Goal: Transaction & Acquisition: Purchase product/service

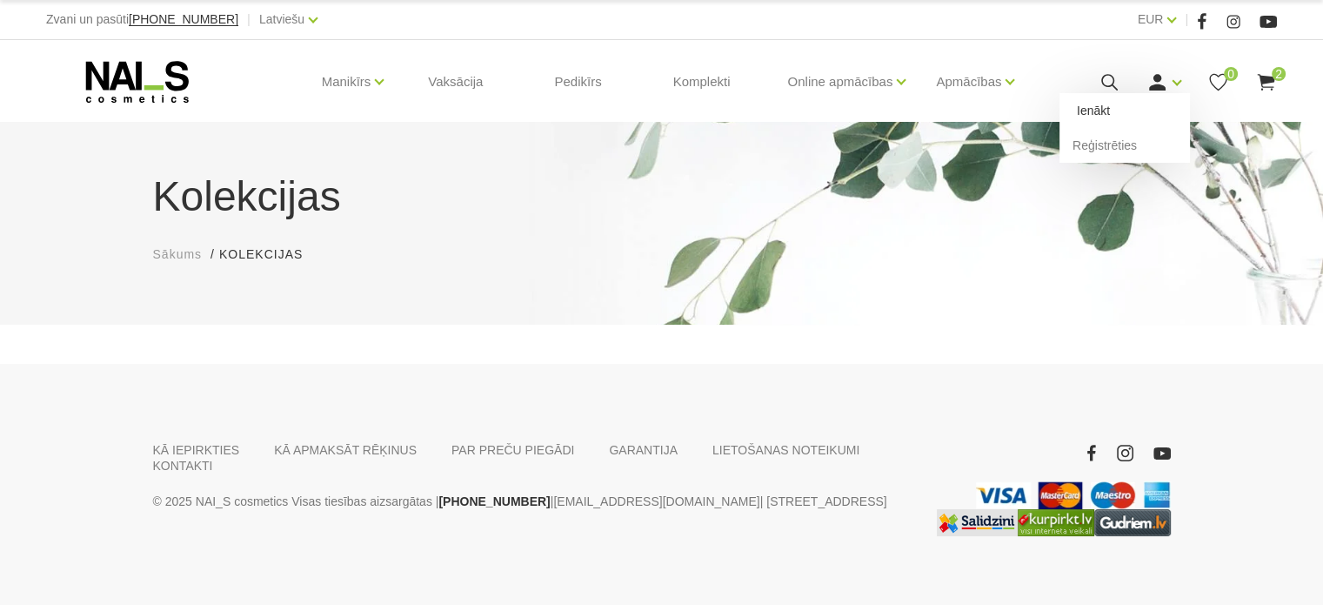
click at [1160, 98] on link "Ienākt" at bounding box center [1125, 110] width 130 height 35
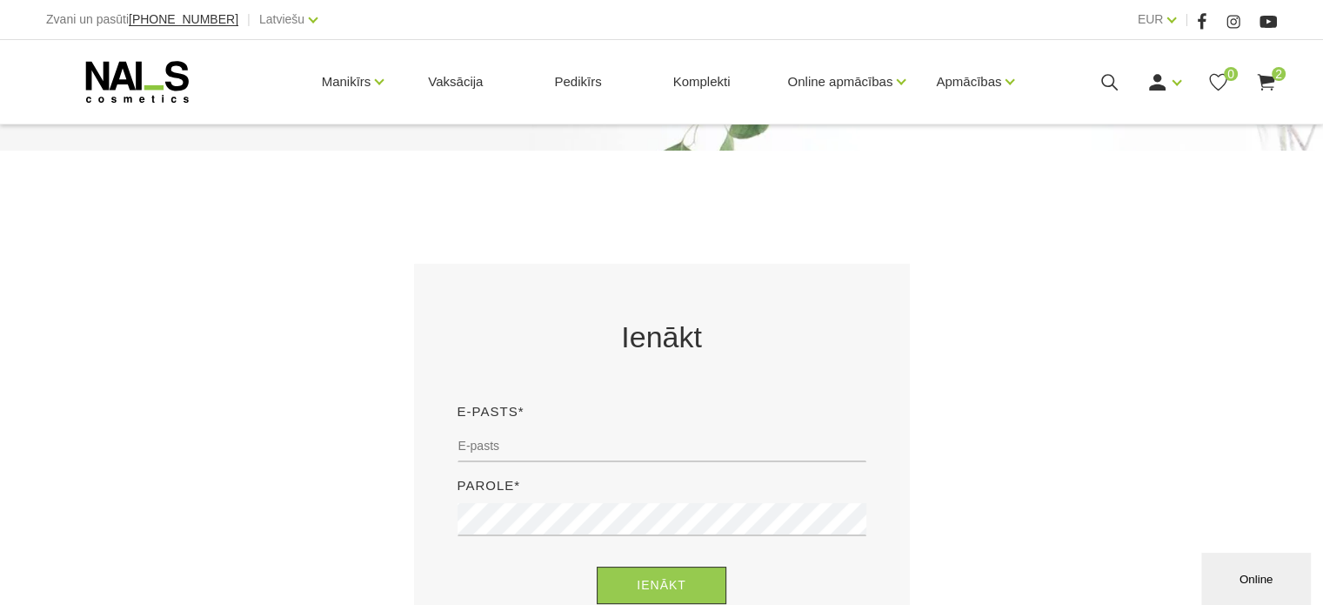
scroll to position [261, 0]
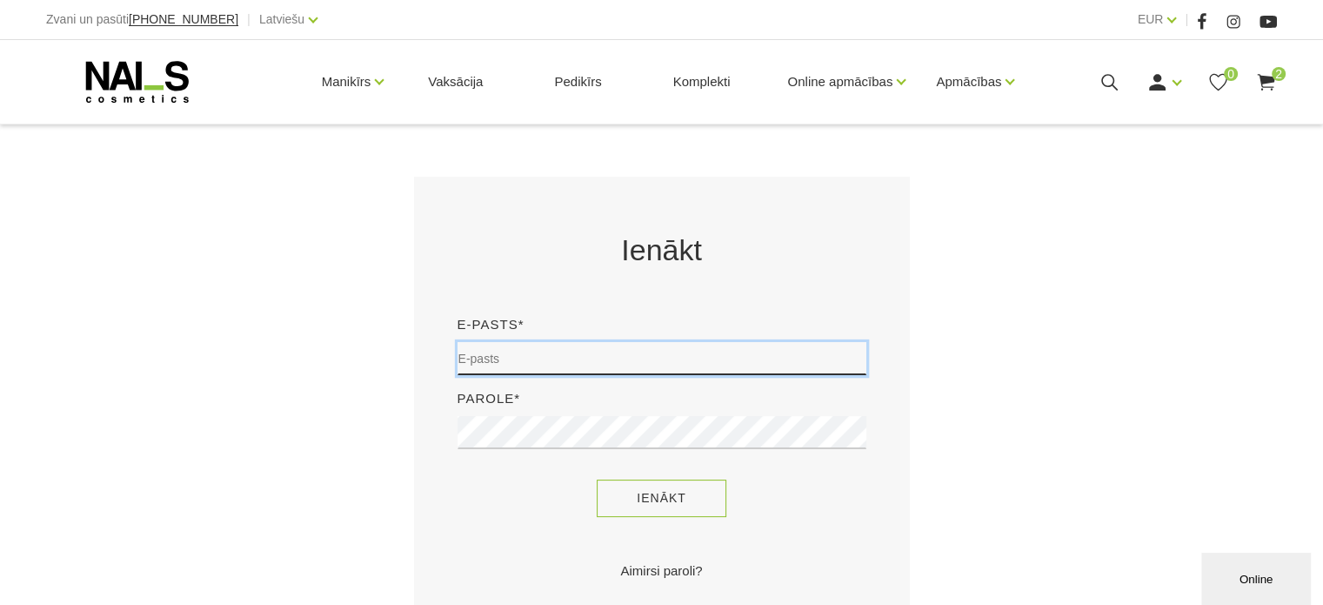
type input "sory78@inbox.lv"
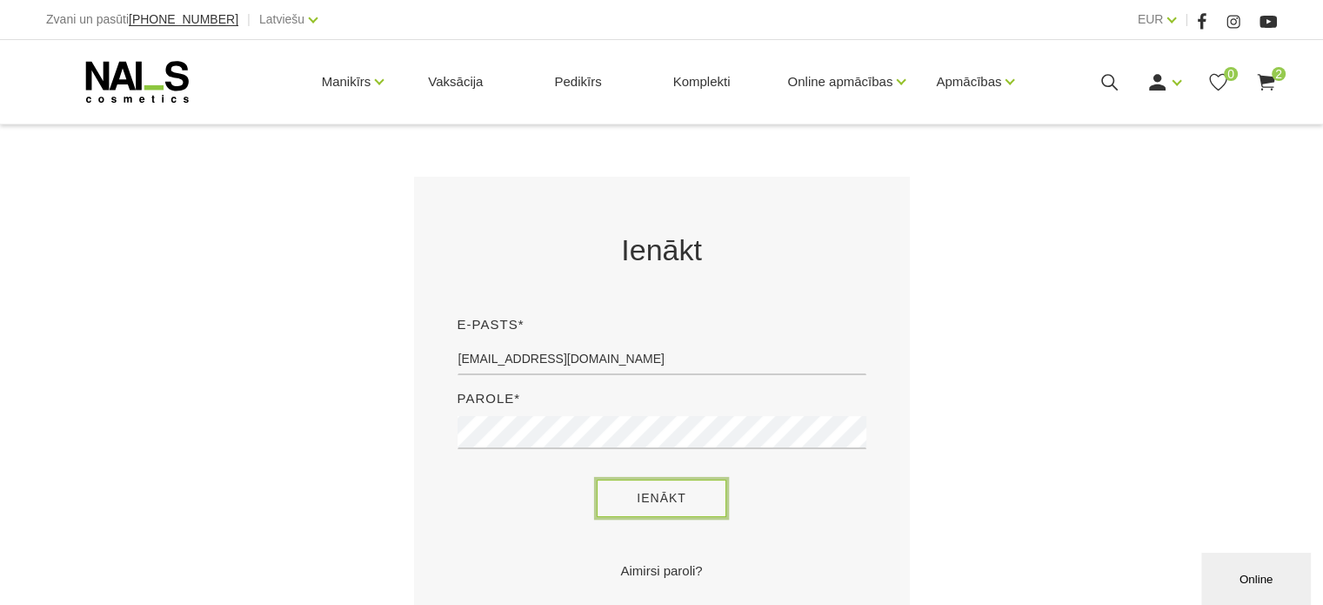
click at [618, 492] on button "Ienākt" at bounding box center [662, 497] width 130 height 37
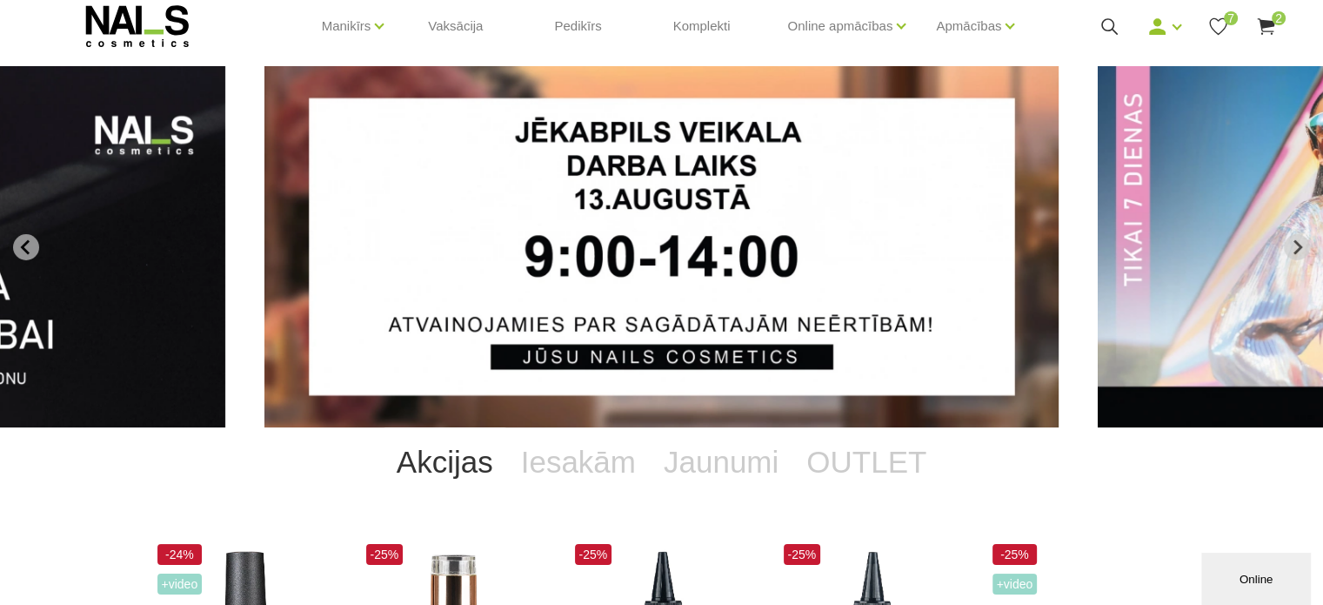
scroll to position [87, 0]
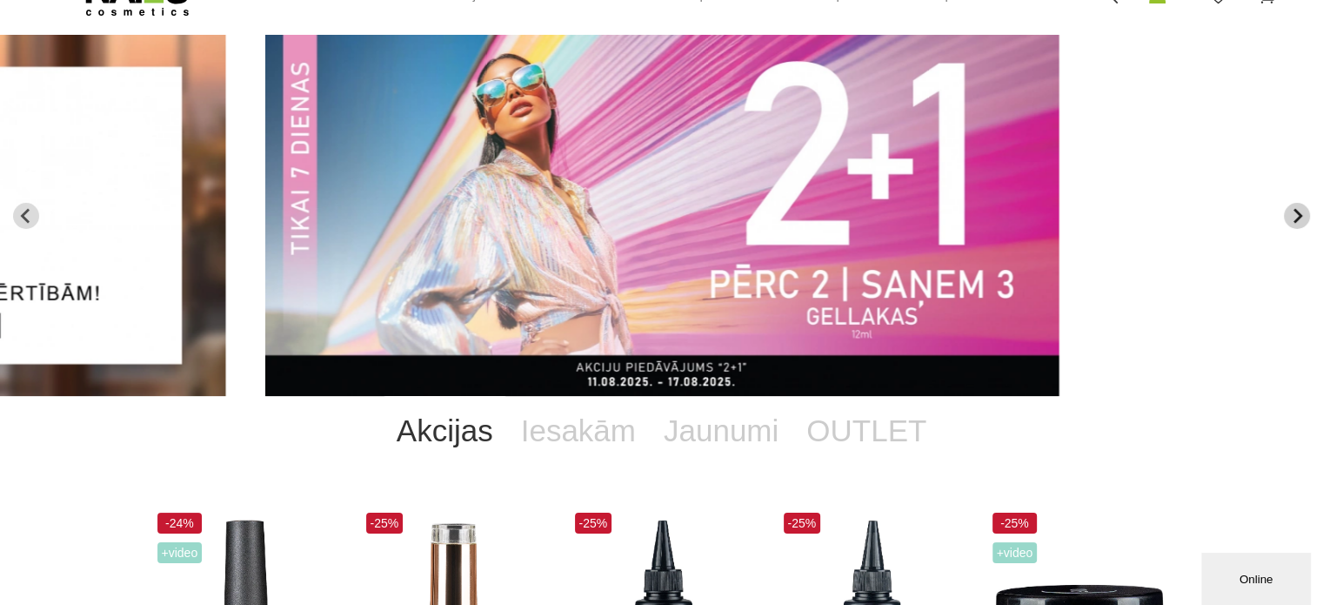
click at [1298, 204] on button "Next slide" at bounding box center [1297, 216] width 26 height 26
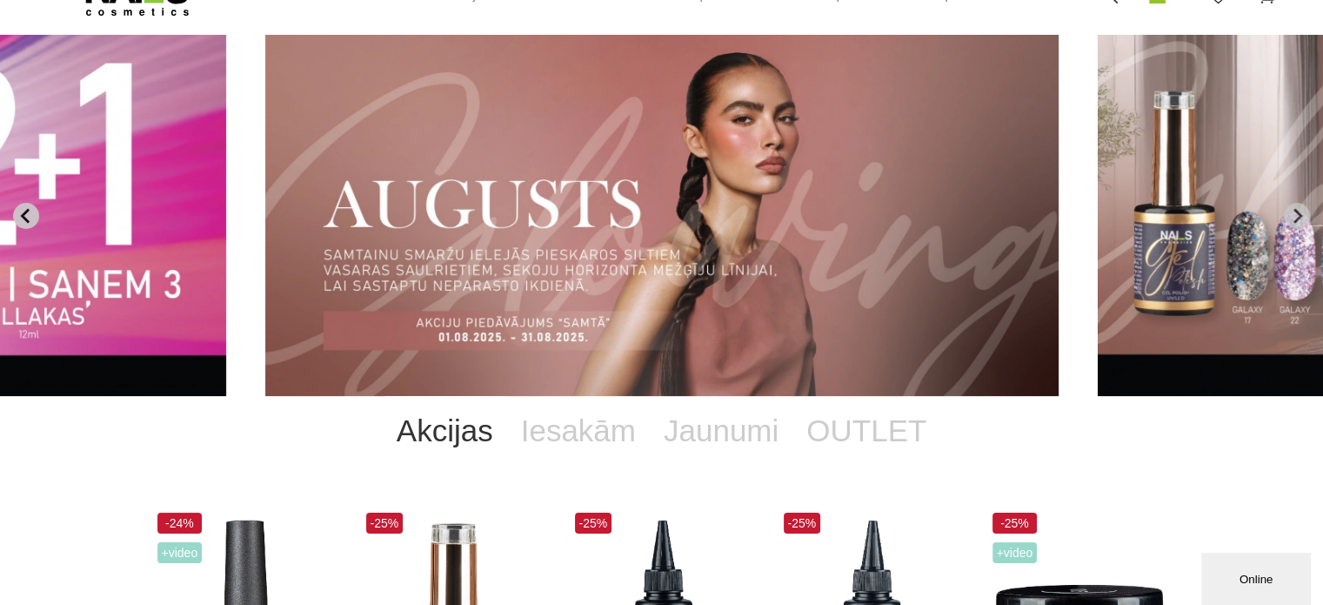
click at [29, 211] on icon "Previous slide" at bounding box center [26, 216] width 16 height 16
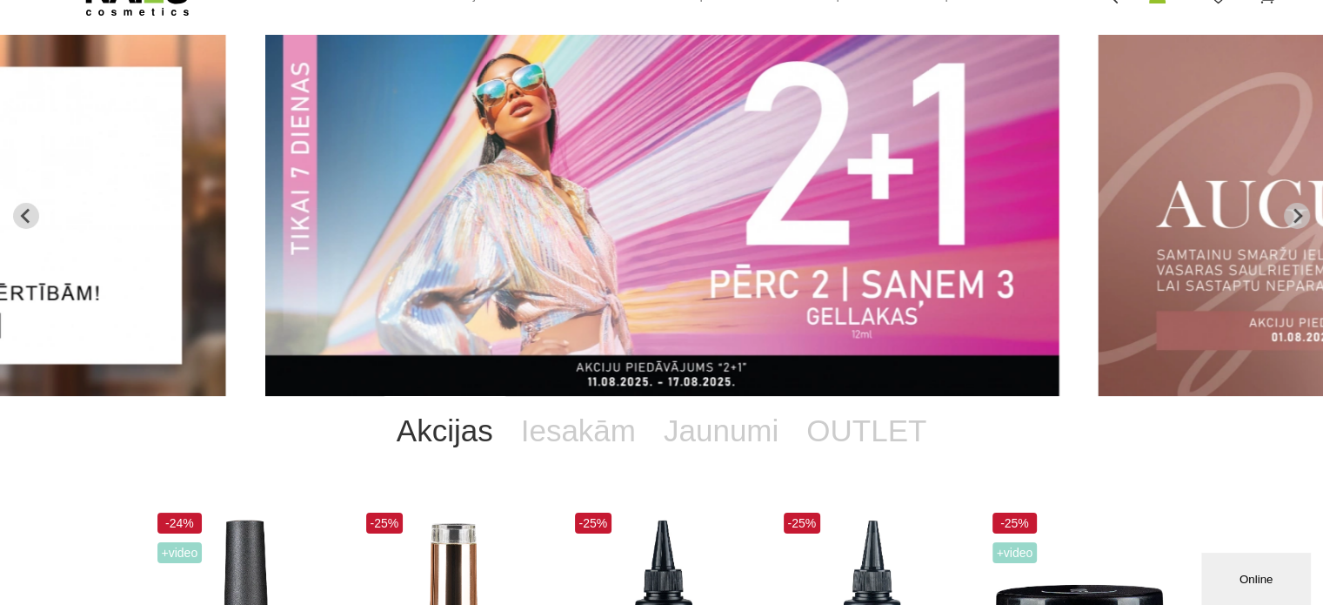
click at [612, 253] on img "2 of 12" at bounding box center [662, 215] width 794 height 361
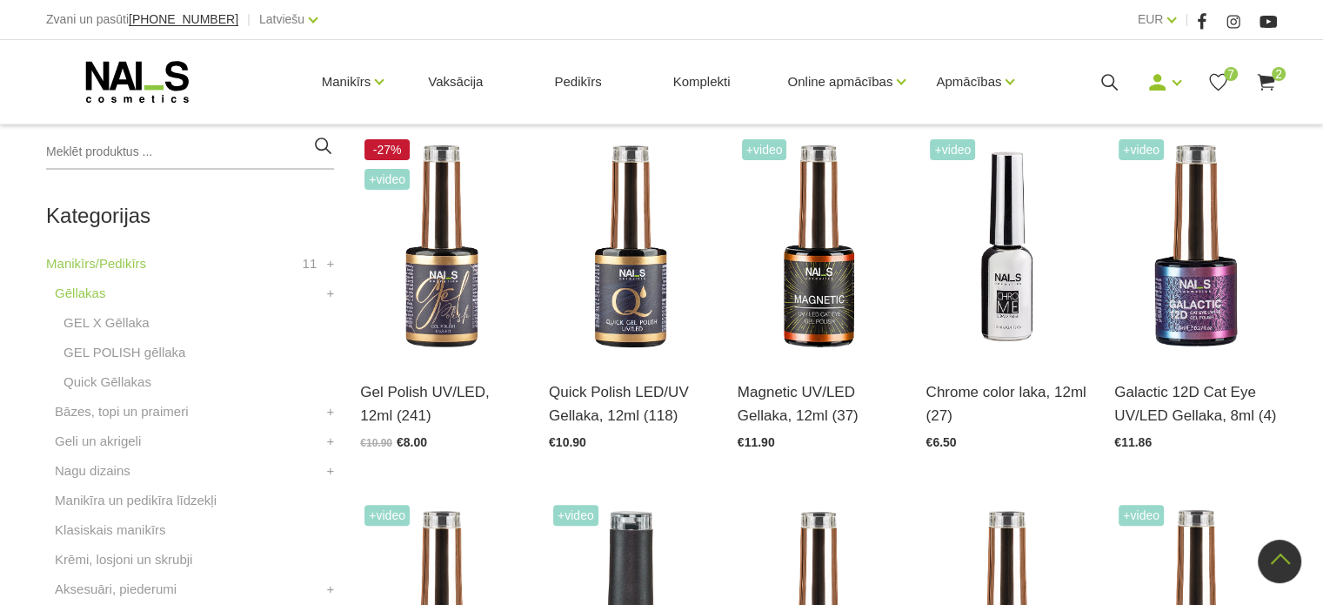
scroll to position [435, 0]
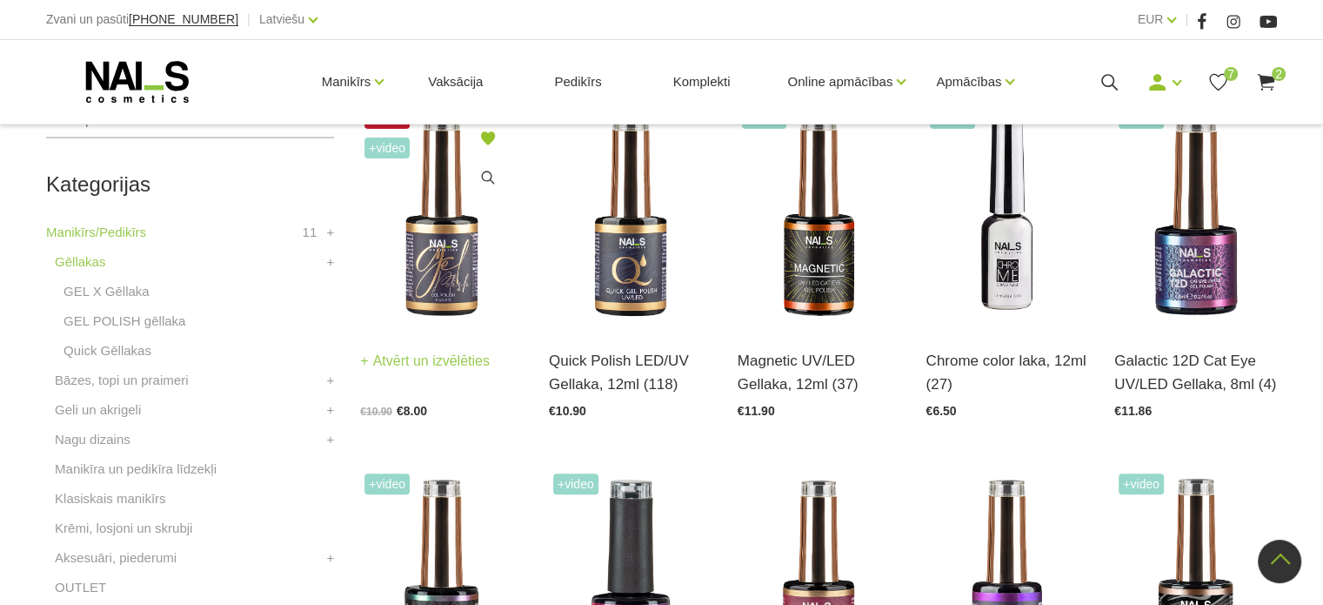
click at [444, 227] on img at bounding box center [441, 216] width 163 height 224
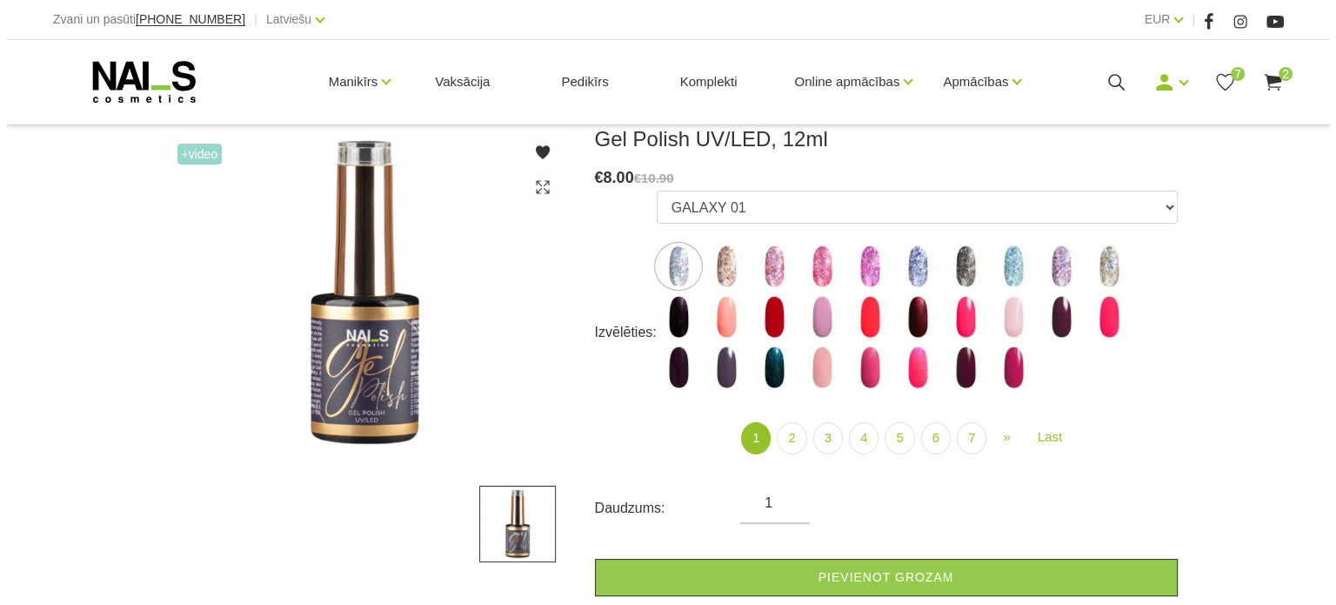
scroll to position [261, 0]
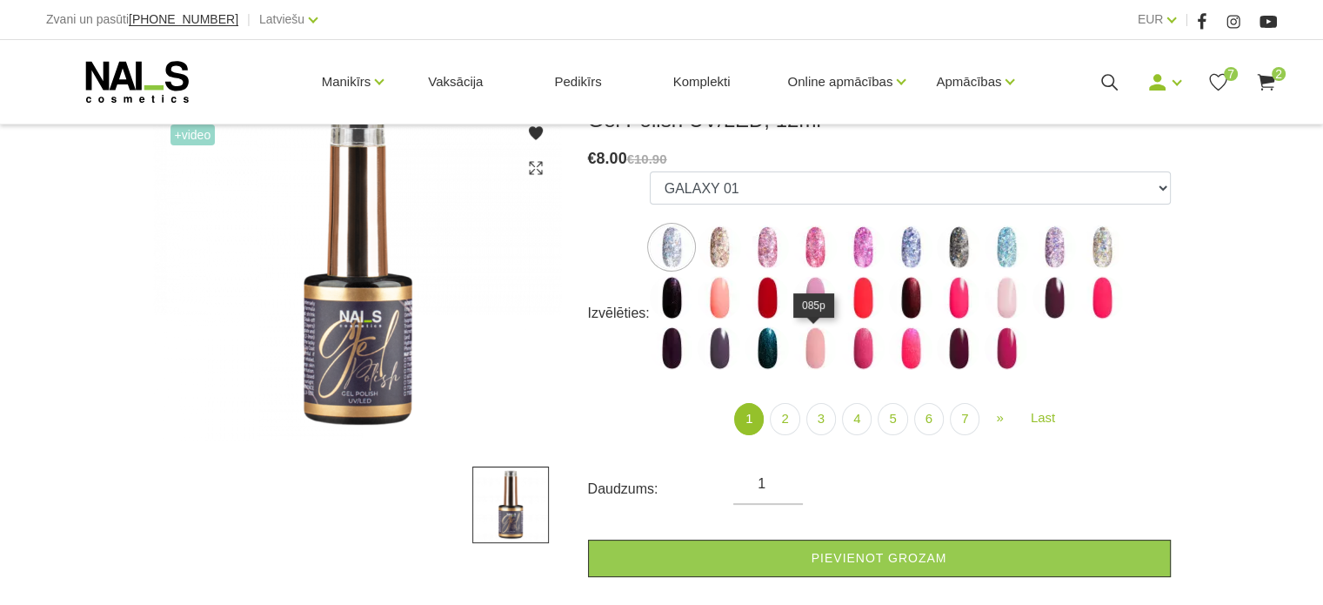
click at [819, 337] on img at bounding box center [814, 347] width 43 height 43
select select "4005"
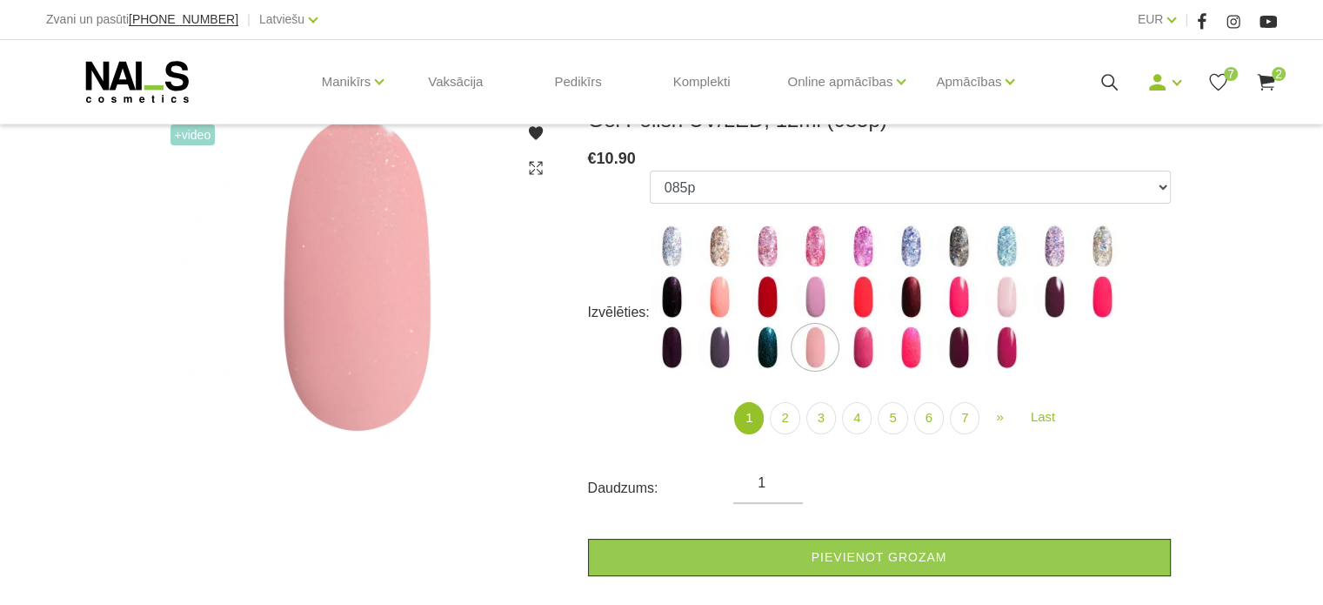
click at [1267, 77] on use at bounding box center [1265, 82] width 17 height 17
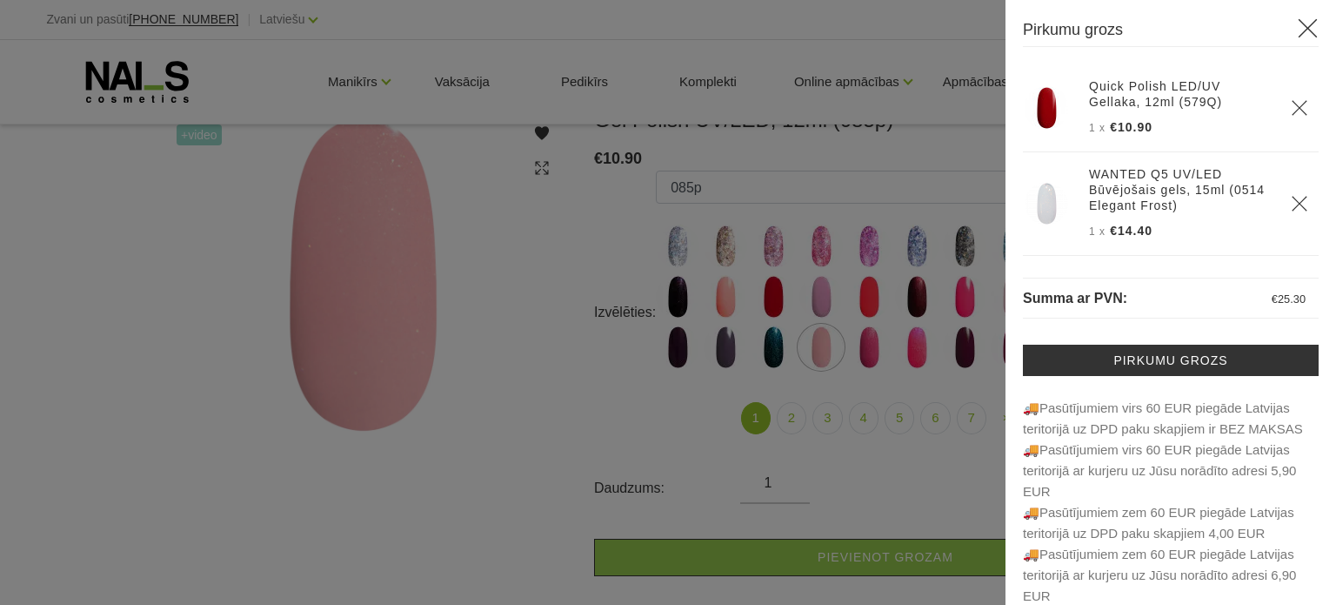
click at [1053, 102] on img at bounding box center [1046, 107] width 43 height 43
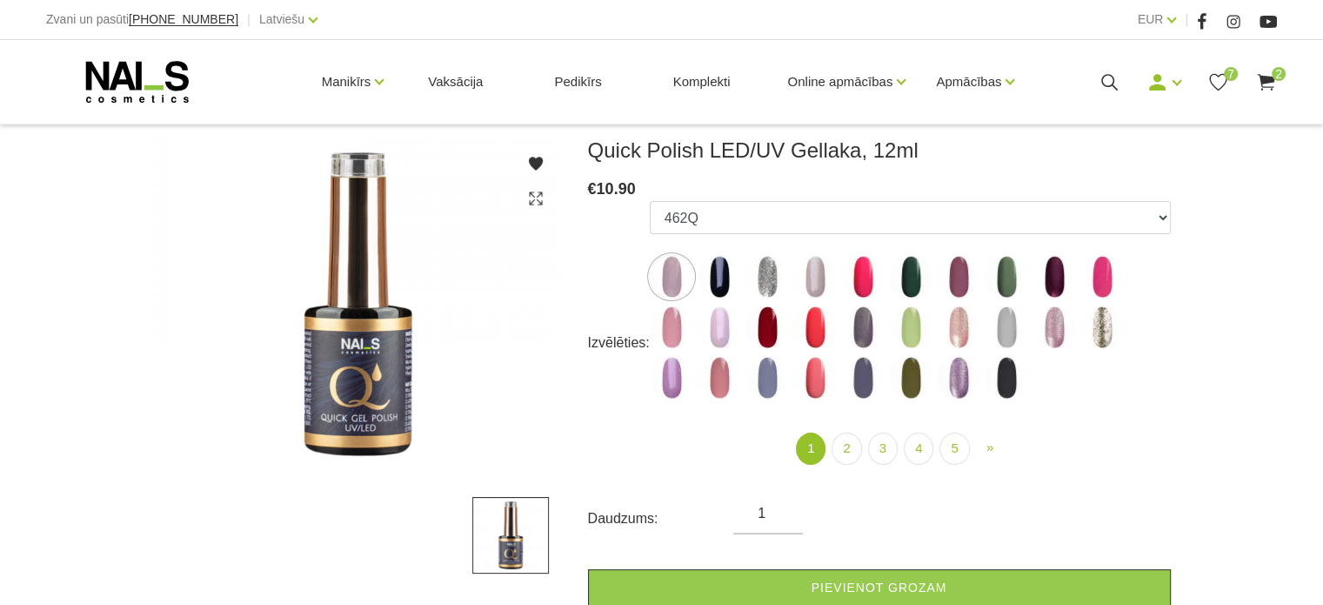
scroll to position [348, 0]
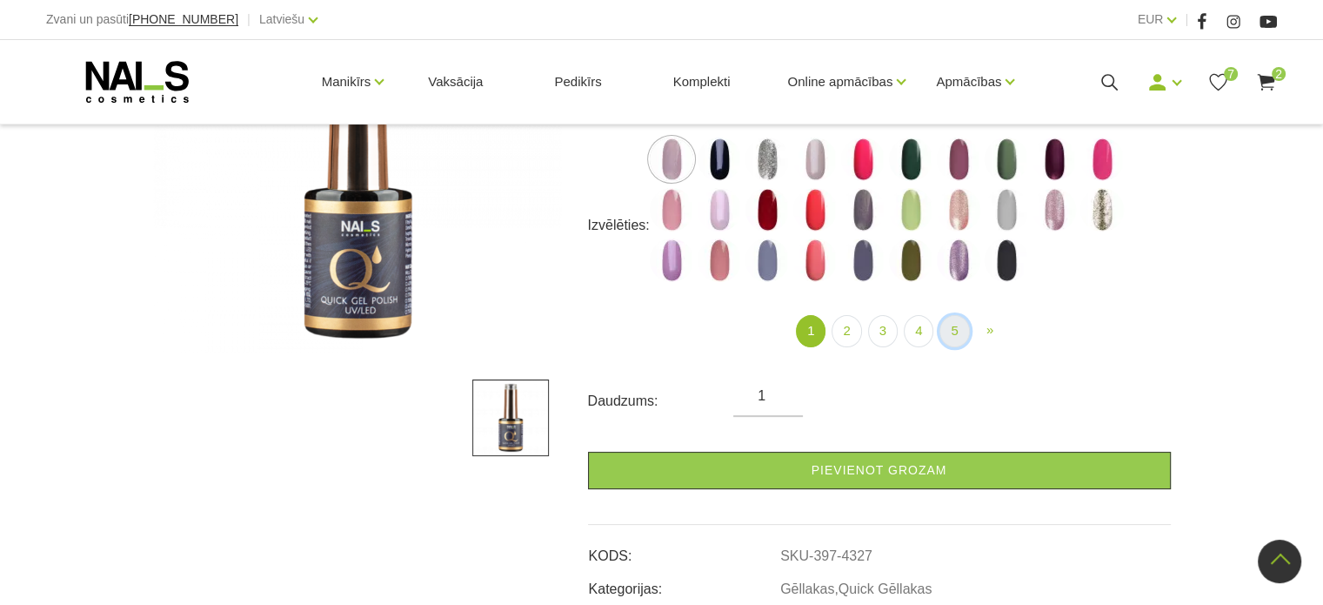
click at [958, 334] on link "5" at bounding box center [955, 331] width 30 height 32
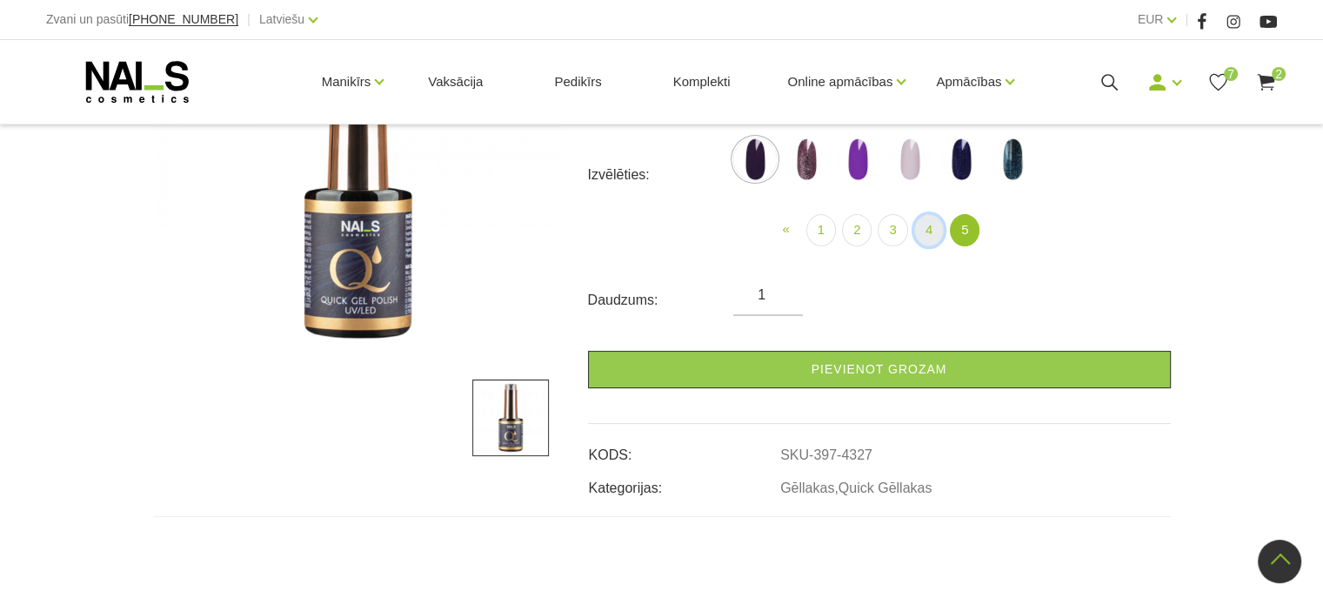
click at [923, 237] on link "4" at bounding box center [929, 230] width 30 height 32
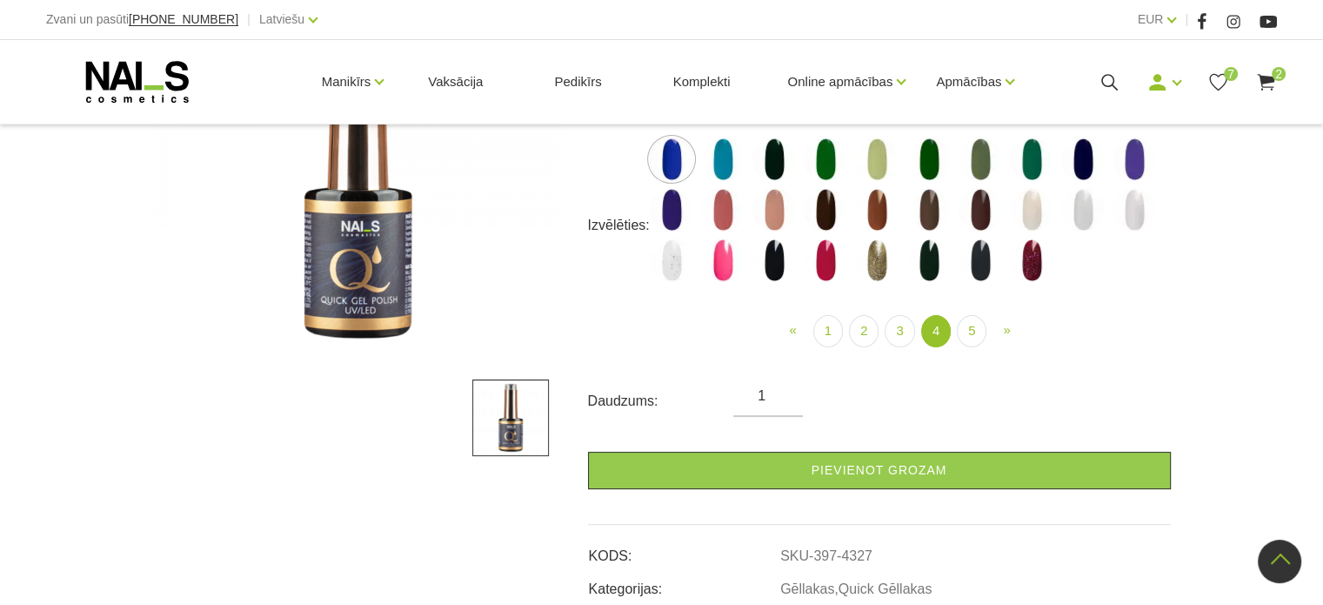
click at [821, 256] on img at bounding box center [825, 259] width 43 height 43
select select "6310"
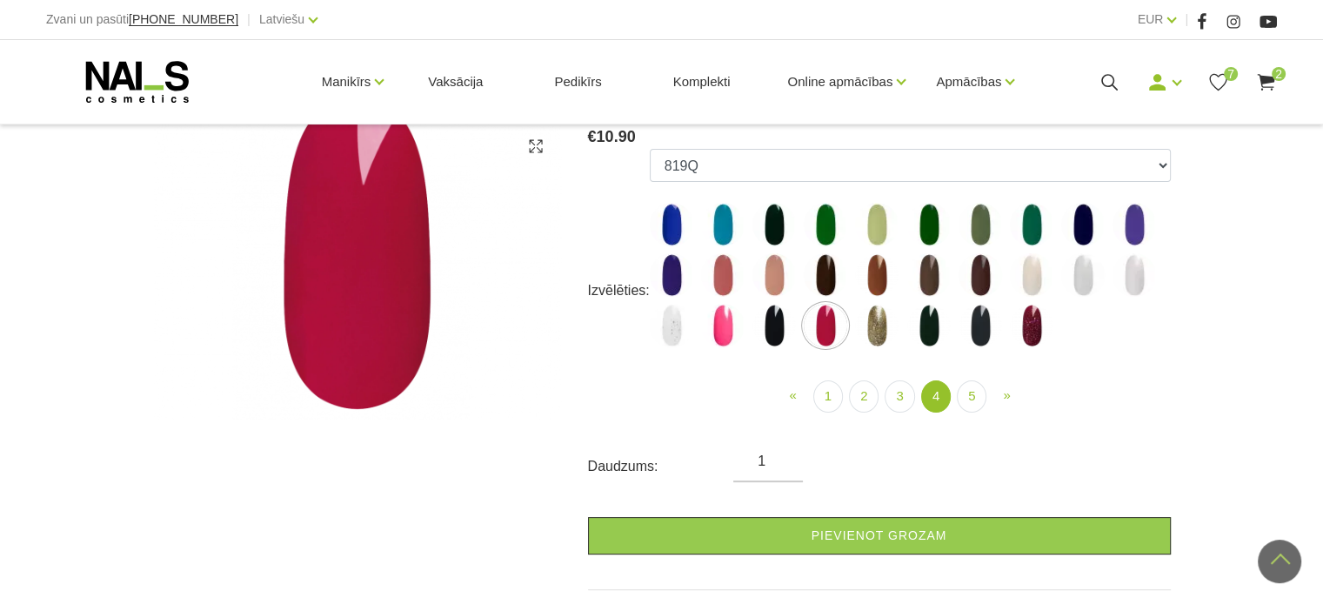
scroll to position [174, 0]
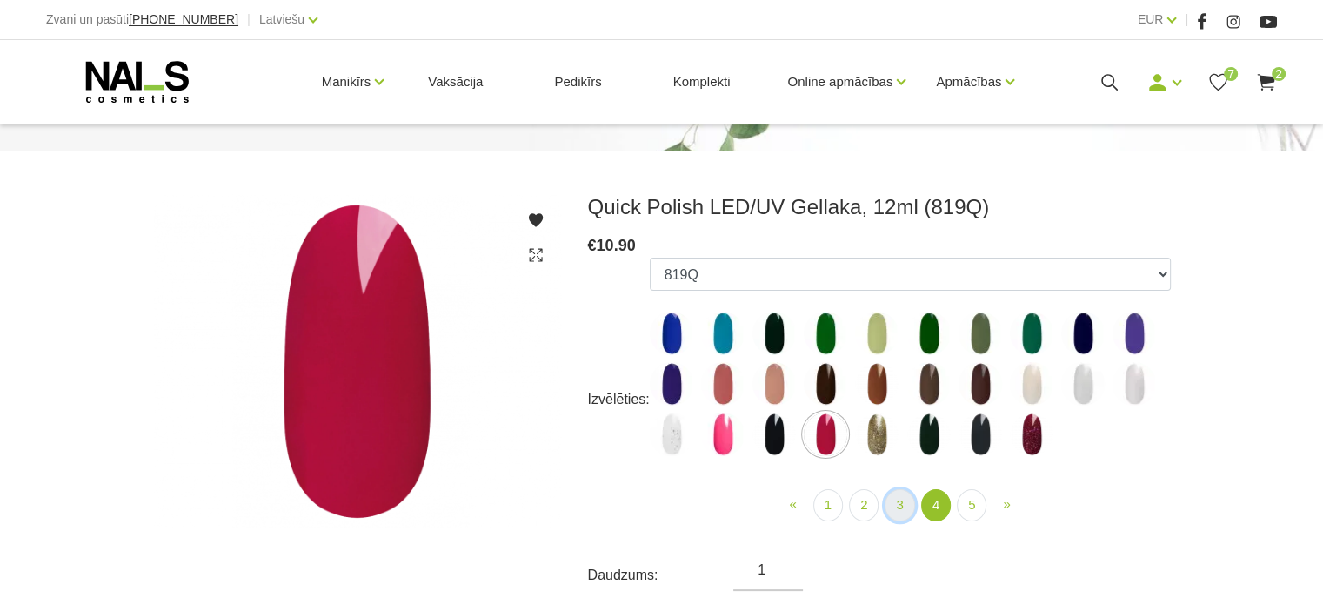
click at [886, 508] on link "3" at bounding box center [900, 505] width 30 height 32
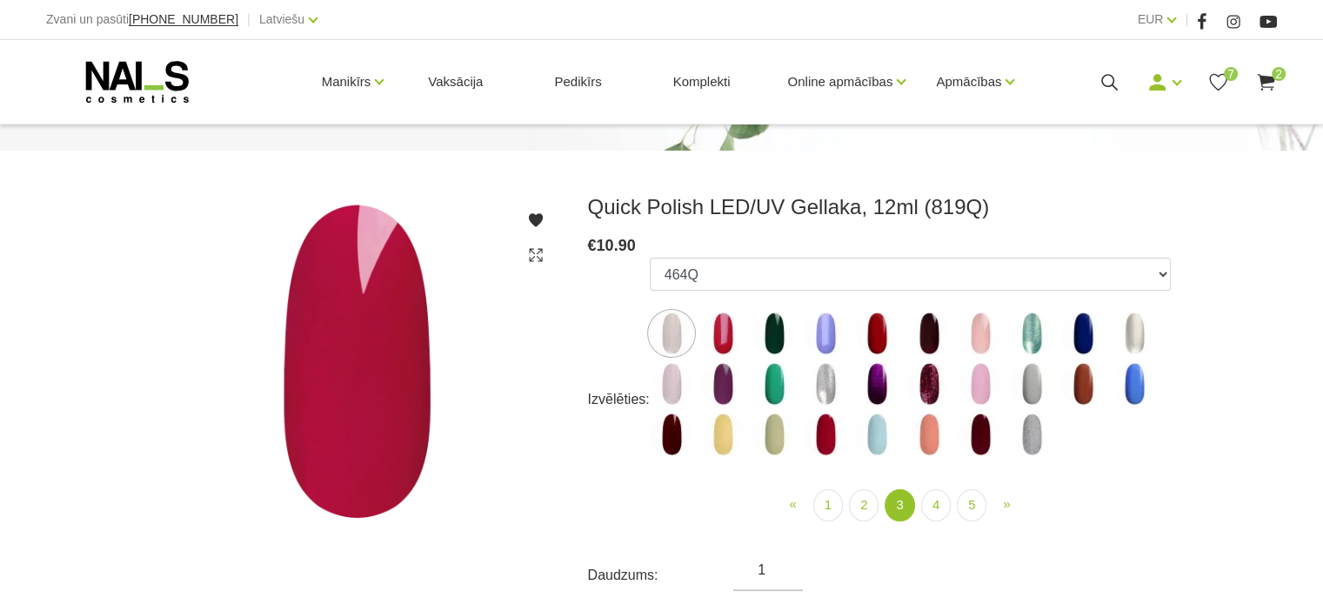
click at [877, 330] on img at bounding box center [876, 332] width 43 height 43
select select "4424"
